Goal: Find specific fact: Find specific fact

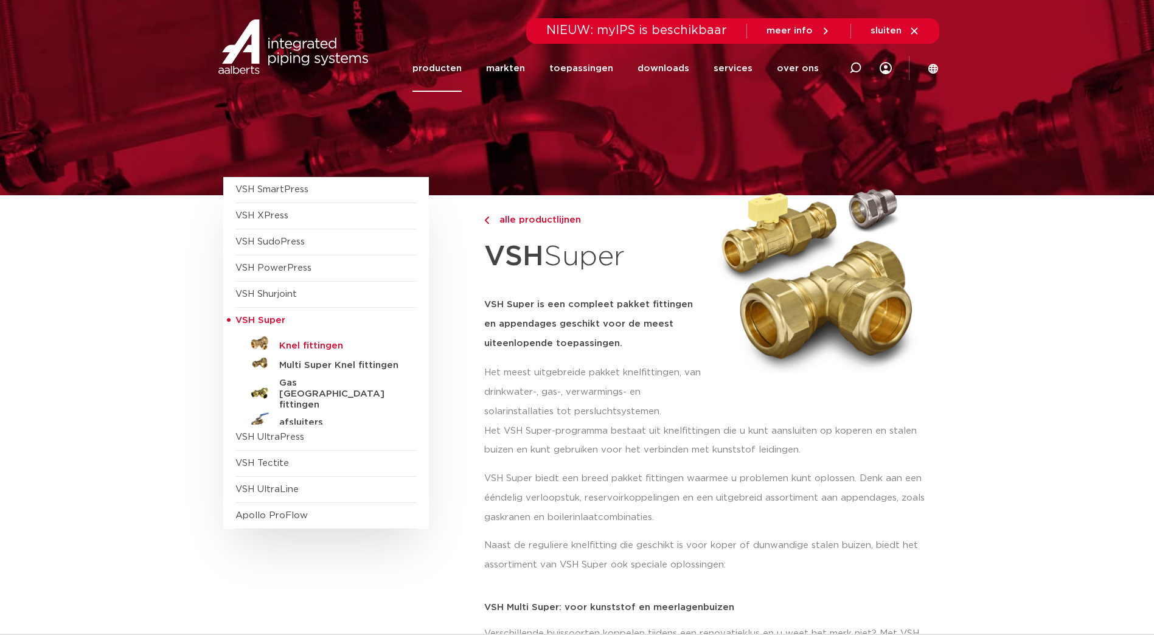
click at [319, 344] on h5 "Knel fittingen" at bounding box center [339, 346] width 120 height 11
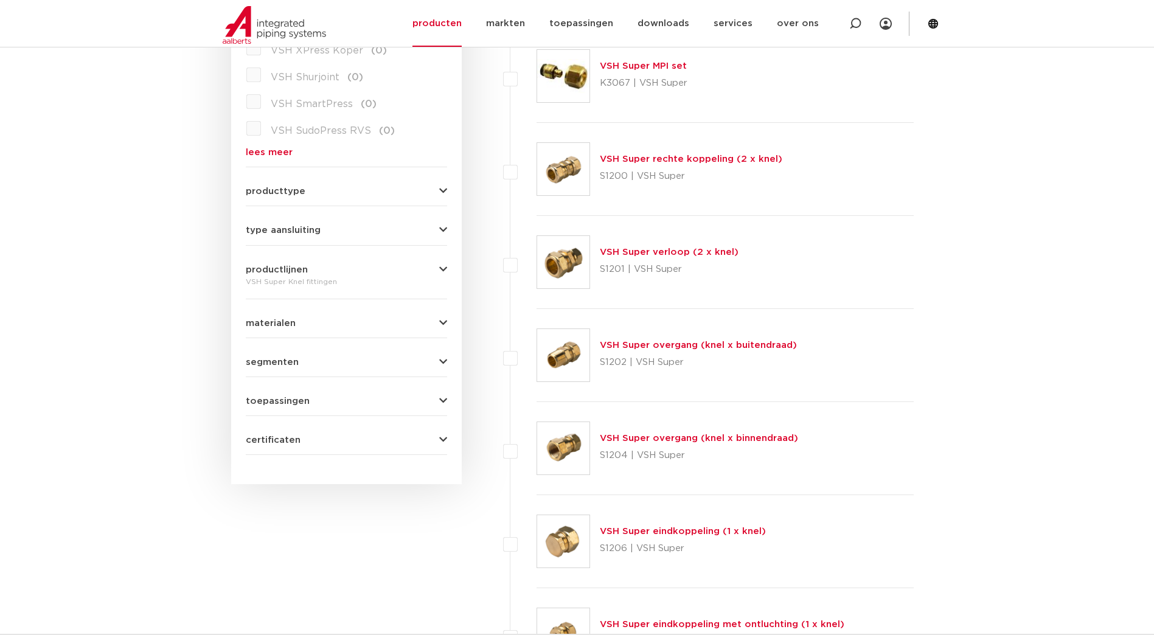
scroll to position [426, 0]
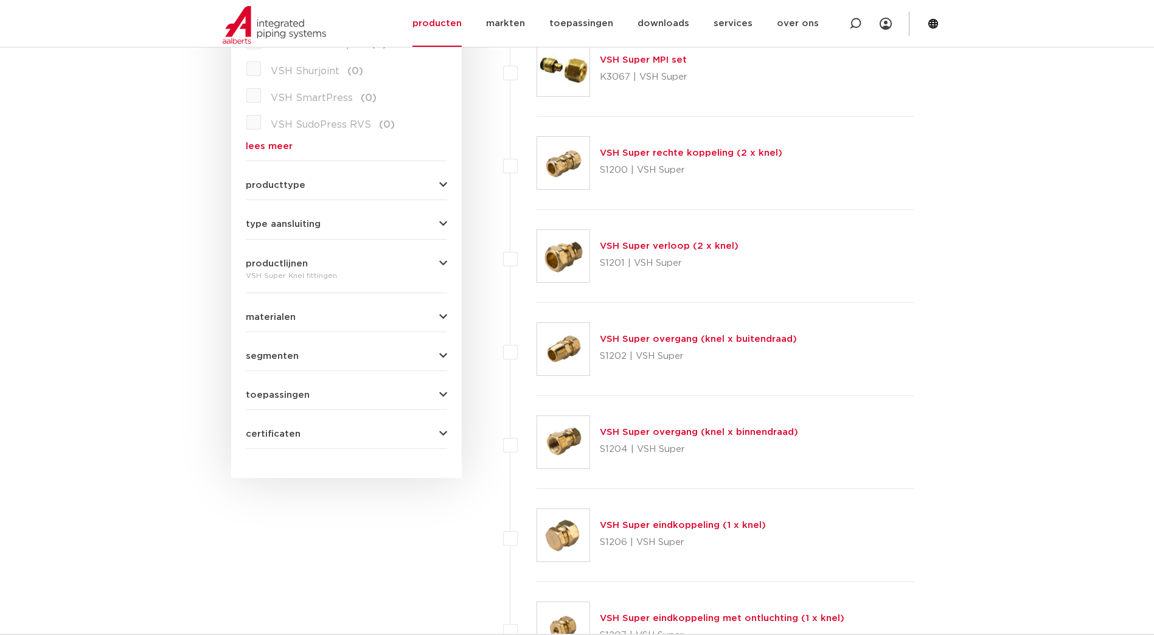
click at [651, 336] on link "VSH Super overgang (knel x buitendraad)" at bounding box center [698, 338] width 197 height 9
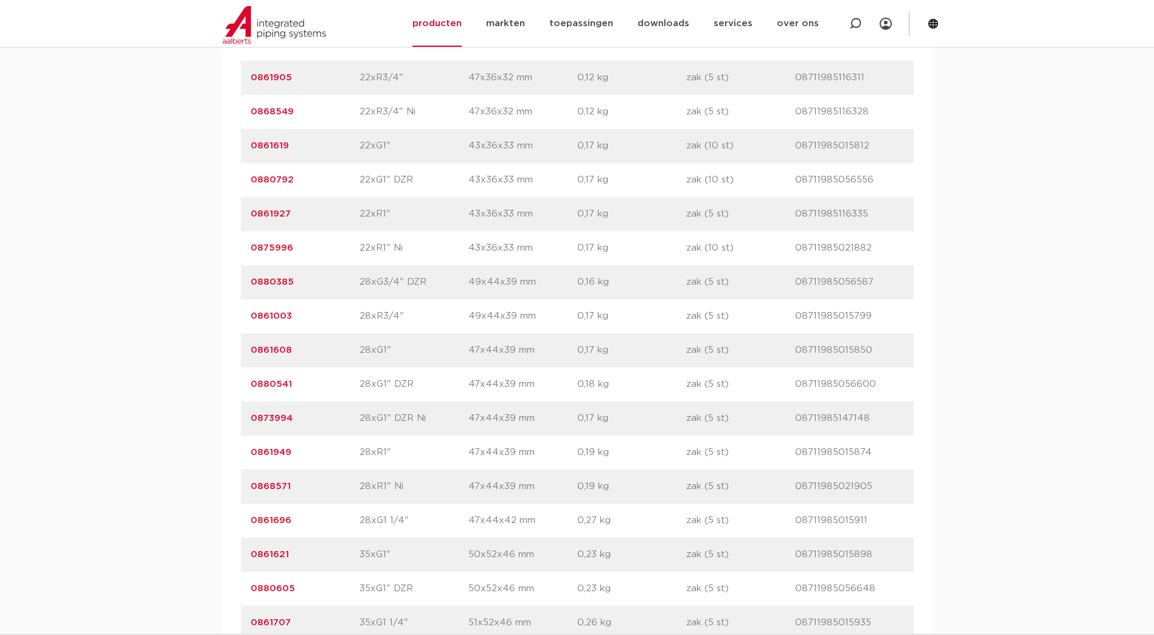
scroll to position [2797, 0]
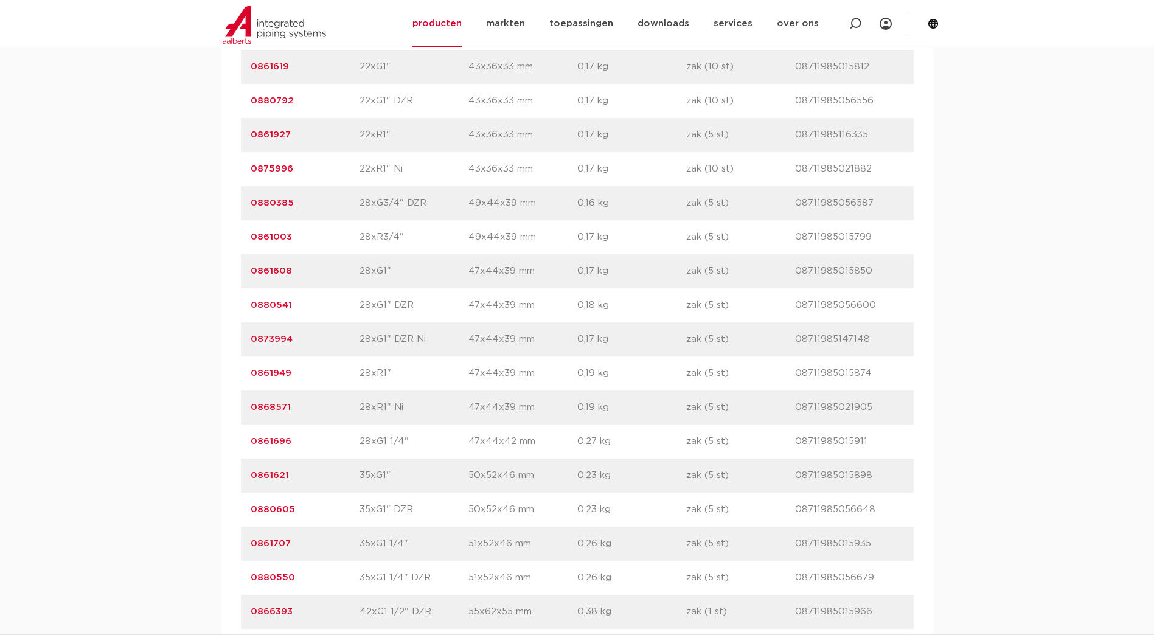
drag, startPoint x: 324, startPoint y: 438, endPoint x: 207, endPoint y: 444, distance: 117.5
copy link "0861696"
